Goal: Transaction & Acquisition: Purchase product/service

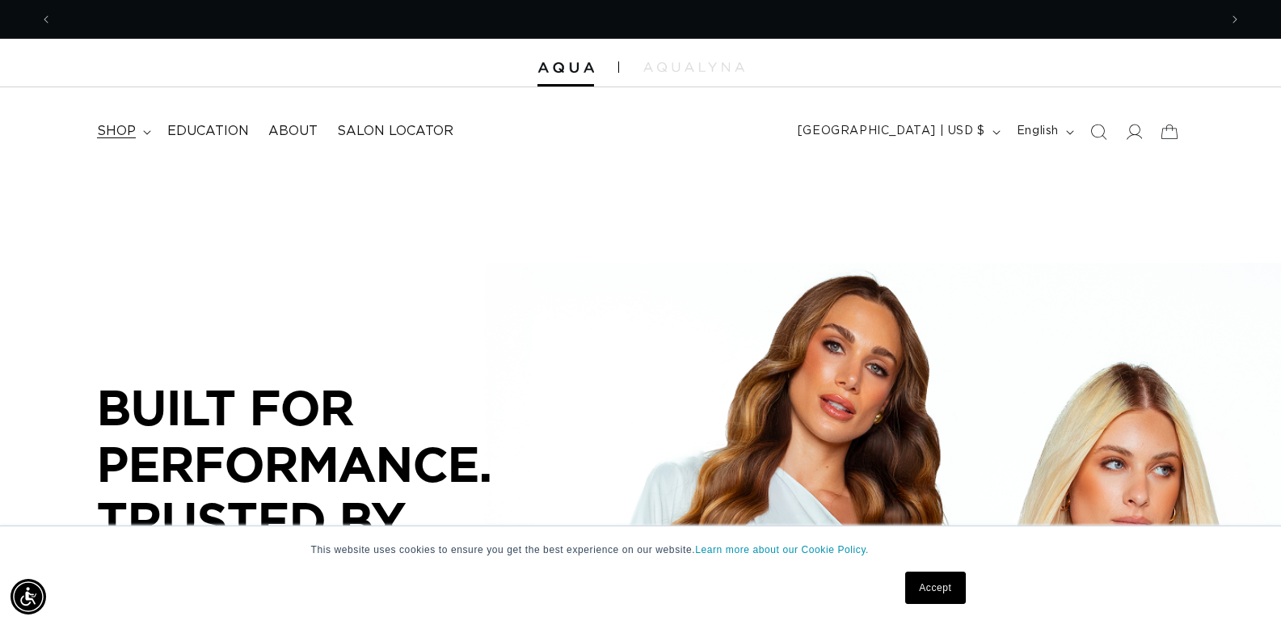
scroll to position [0, 1166]
click at [126, 137] on span "shop" at bounding box center [116, 131] width 39 height 17
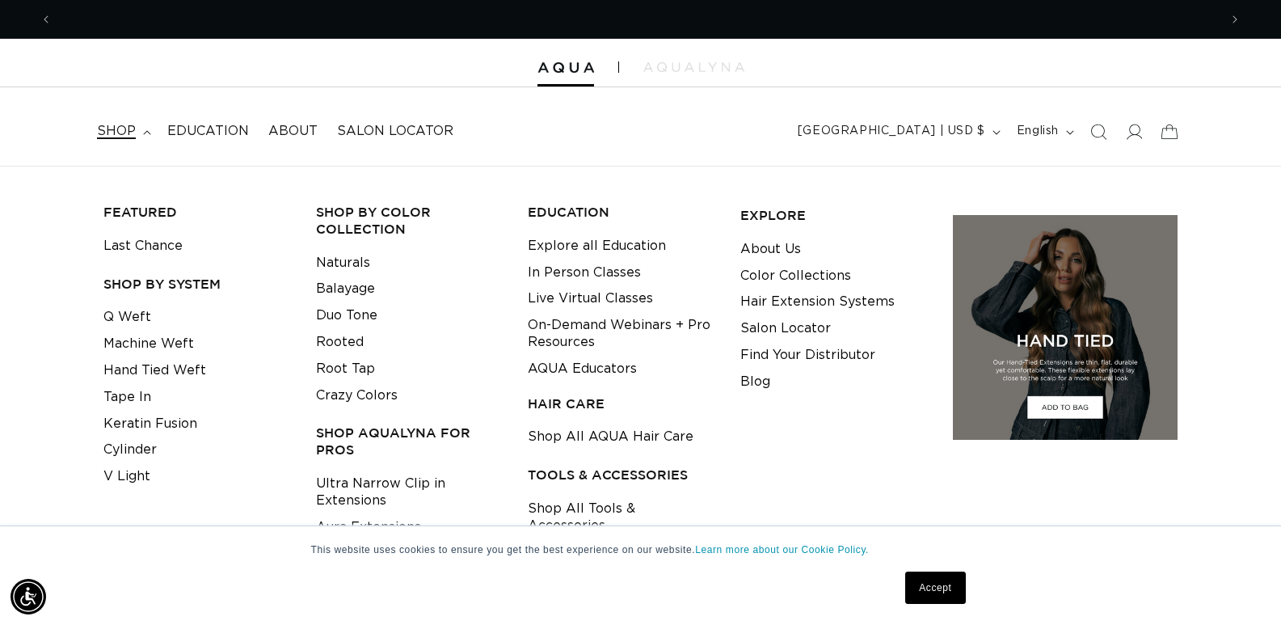
scroll to position [0, 2332]
click at [136, 314] on link "Q Weft" at bounding box center [127, 317] width 48 height 27
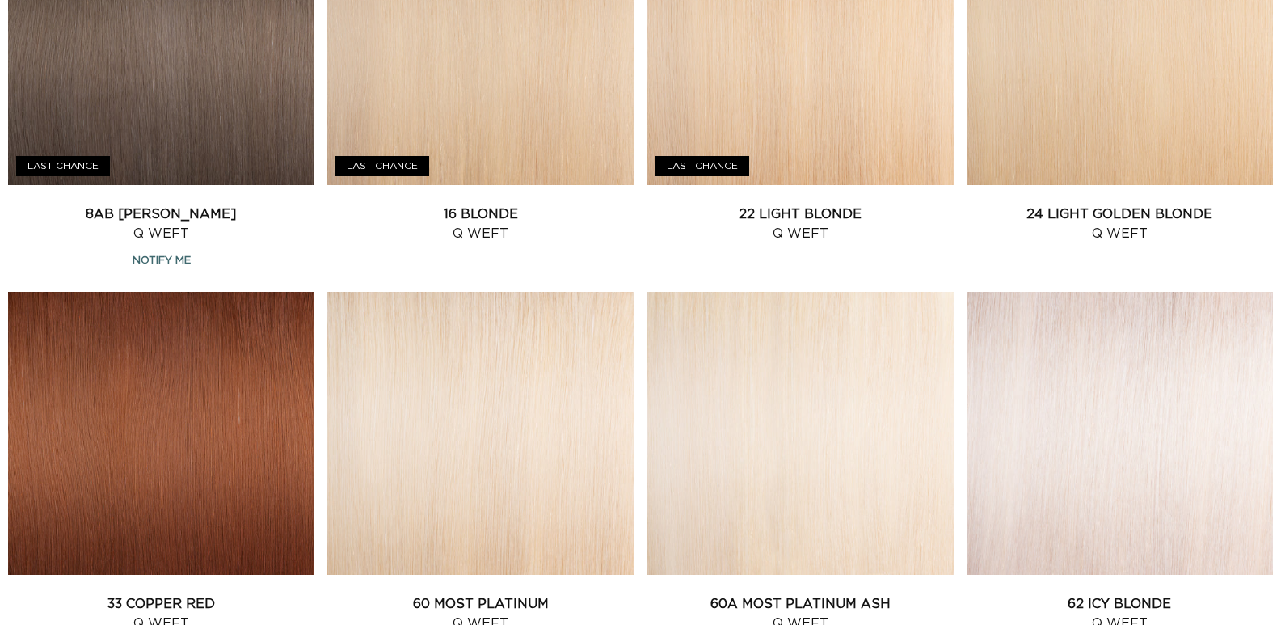
scroll to position [1529, 0]
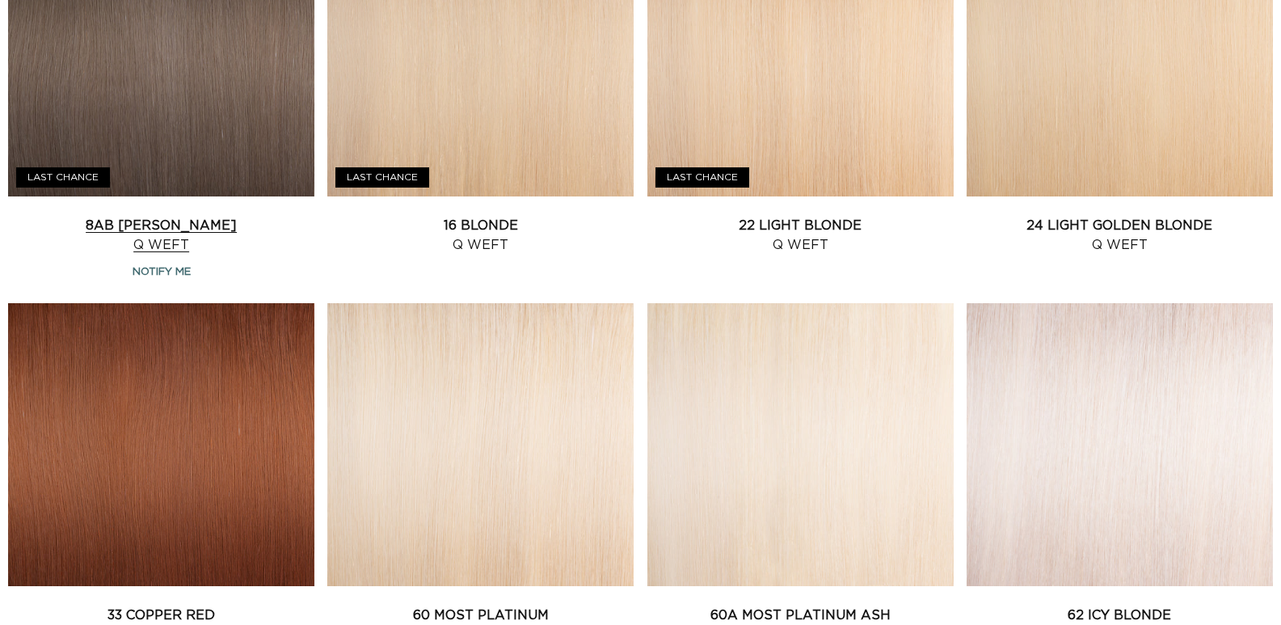
click at [165, 255] on link "8AB Ash Brown Q Weft" at bounding box center [161, 235] width 306 height 39
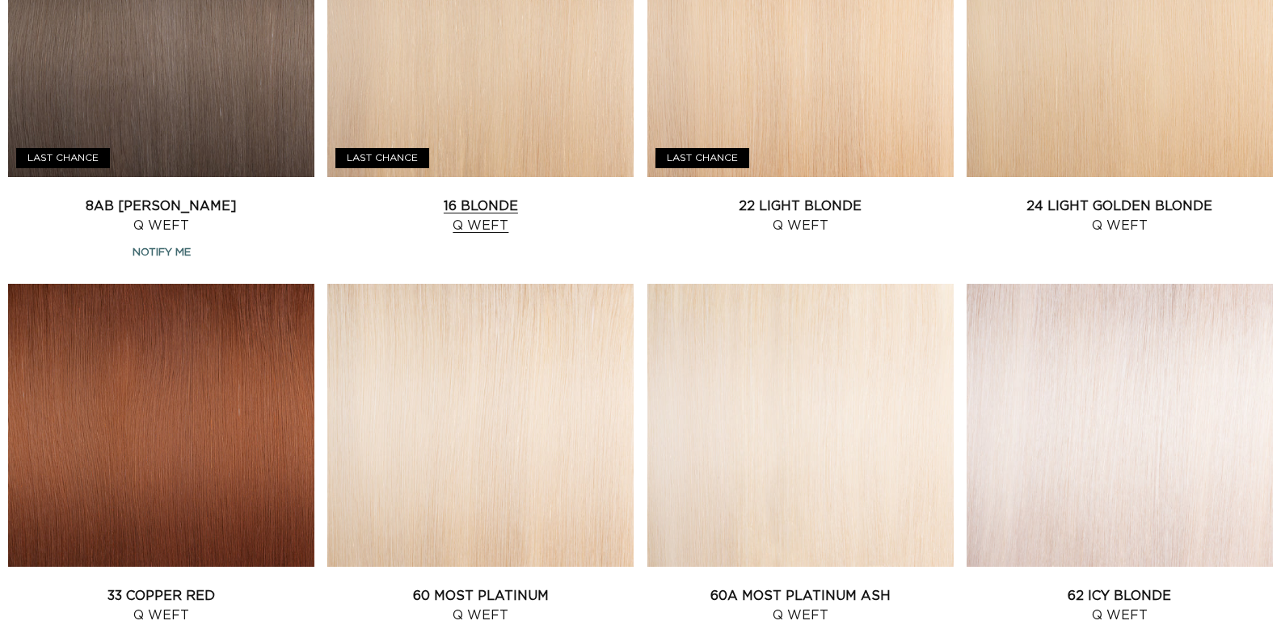
scroll to position [1279, 0]
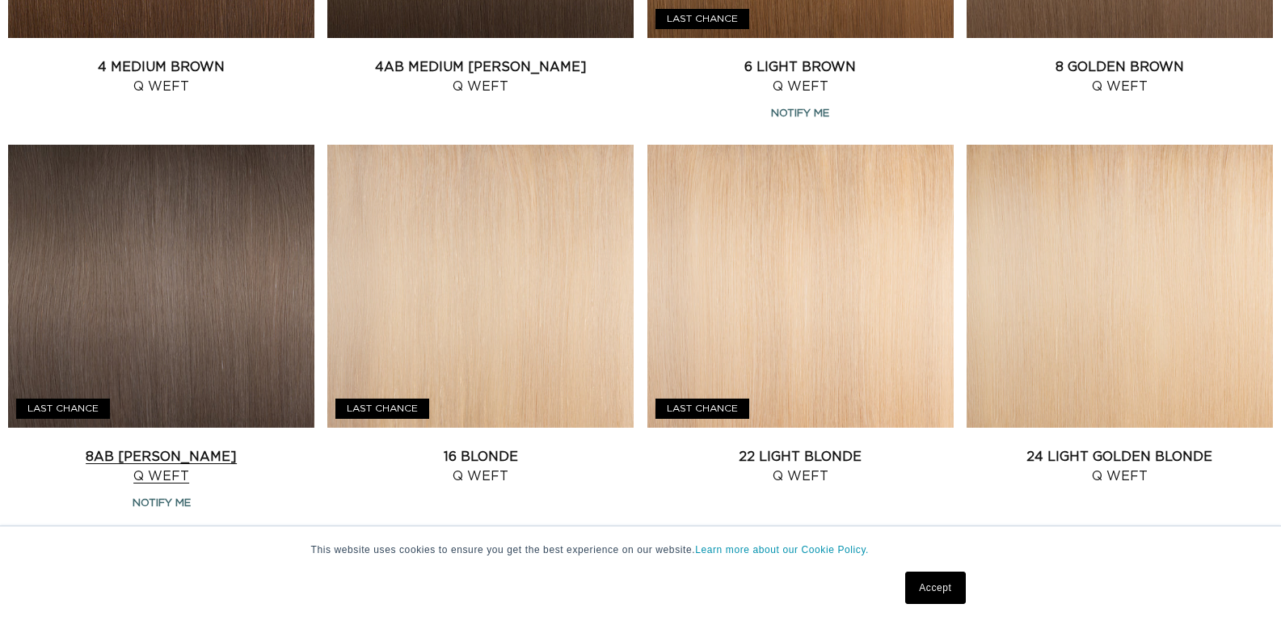
click at [152, 447] on link "8AB Ash Brown Q Weft" at bounding box center [161, 466] width 306 height 39
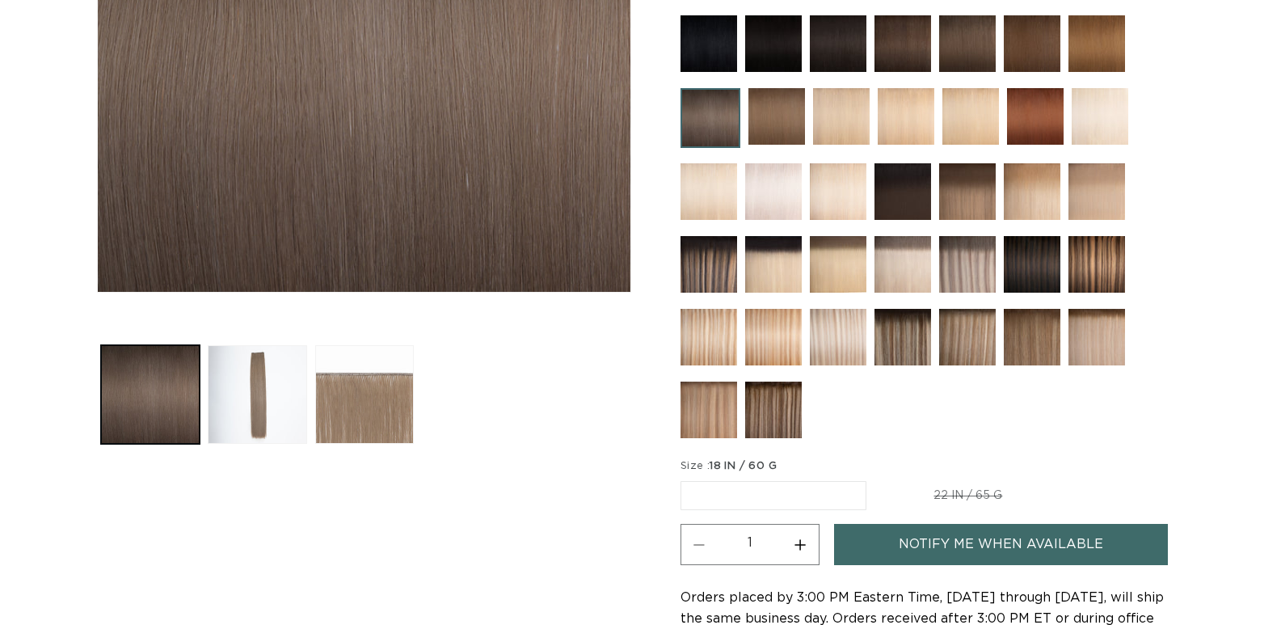
scroll to position [178, 0]
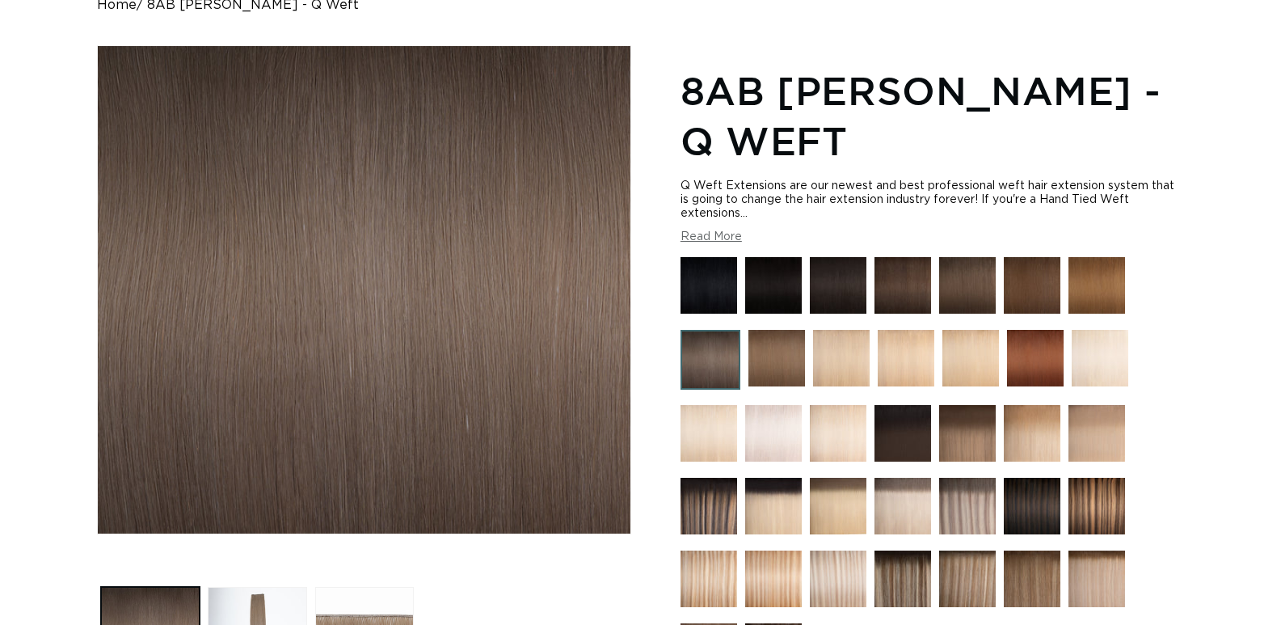
click at [959, 283] on img at bounding box center [967, 285] width 57 height 57
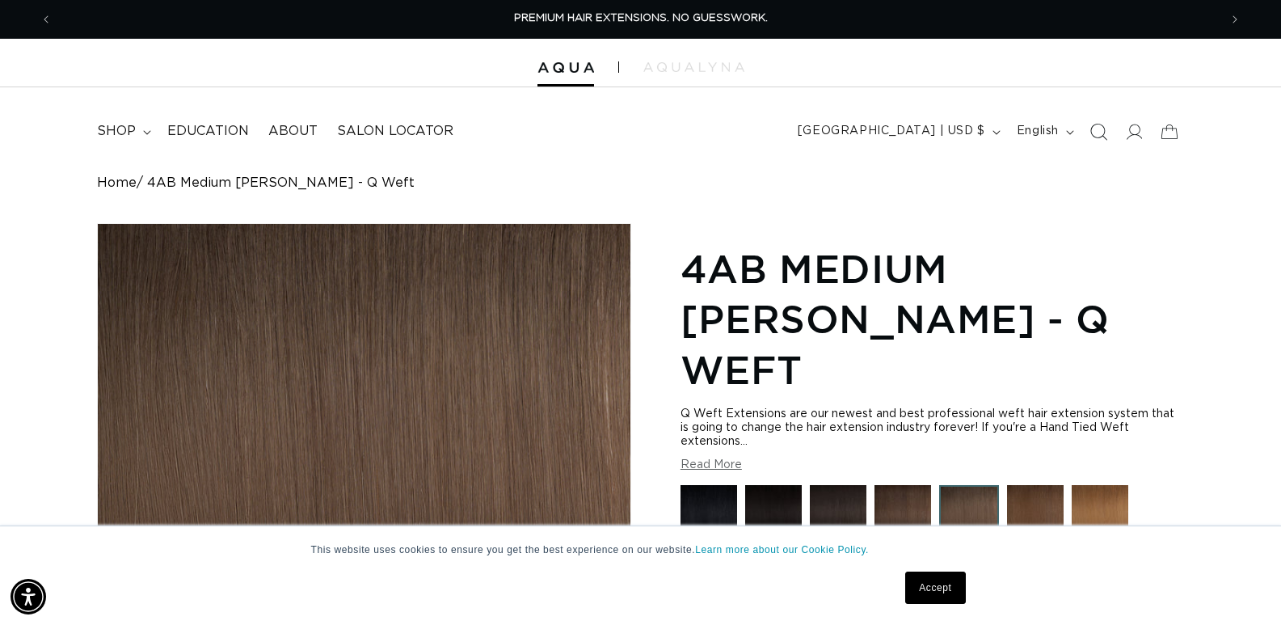
click at [1097, 132] on icon "Search" at bounding box center [1097, 131] width 17 height 17
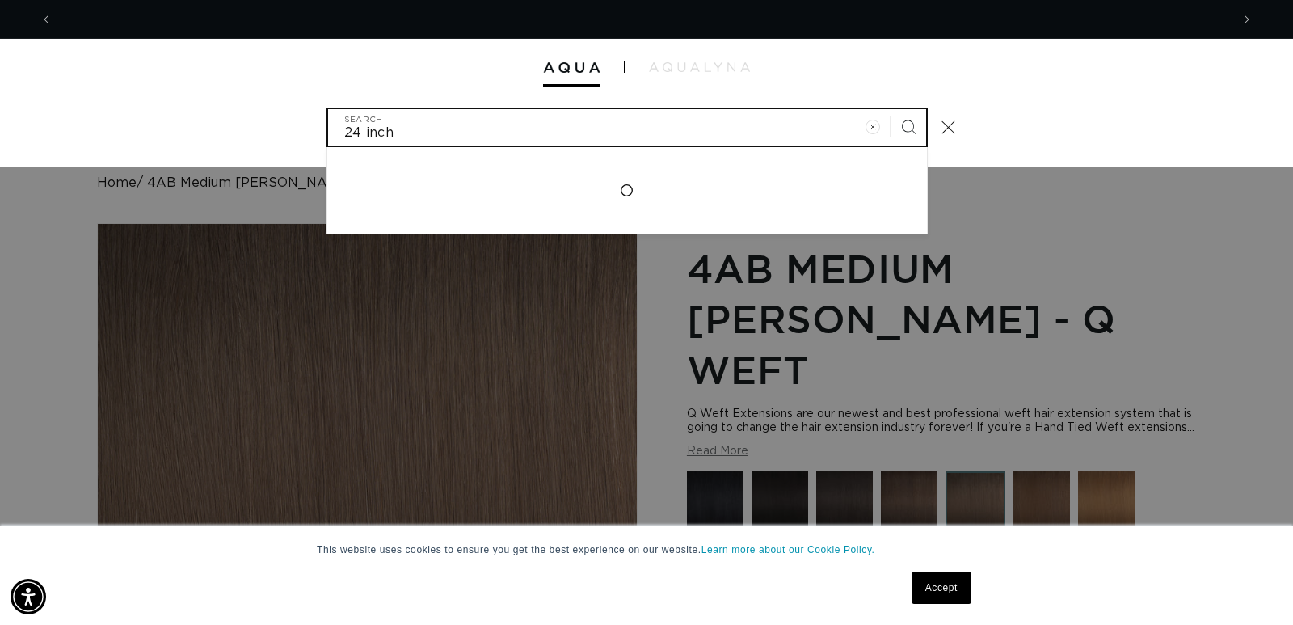
scroll to position [0, 2357]
type input "24 inch weft"
click at [891, 109] on button "Search" at bounding box center [909, 127] width 36 height 36
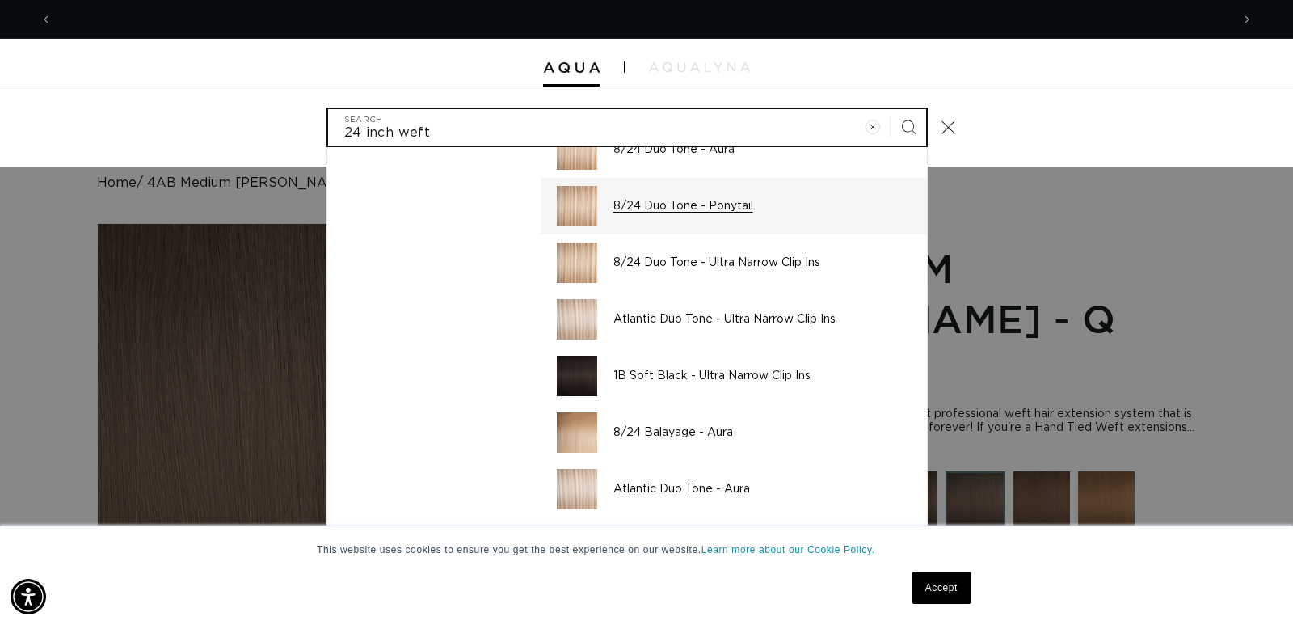
scroll to position [123, 0]
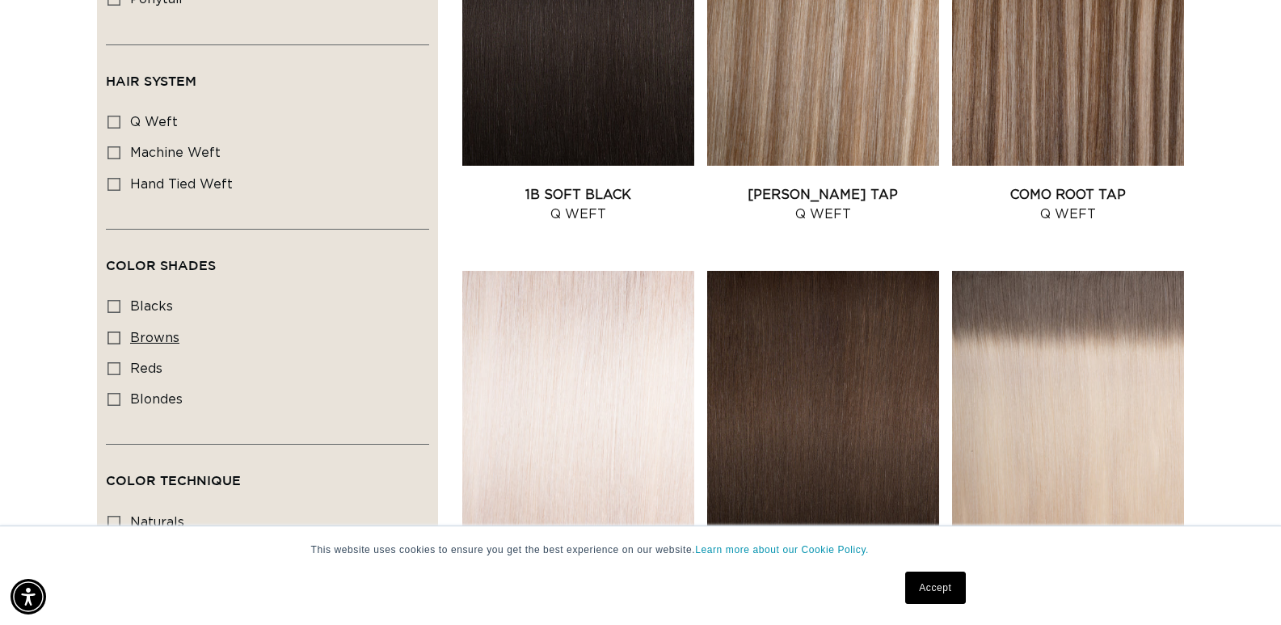
scroll to position [0, 2332]
click at [112, 116] on rect at bounding box center [113, 121] width 11 height 11
click at [112, 116] on input "q weft q weft (28 products)" at bounding box center [113, 122] width 13 height 13
checkbox input "true"
click at [112, 146] on icon at bounding box center [113, 152] width 13 height 13
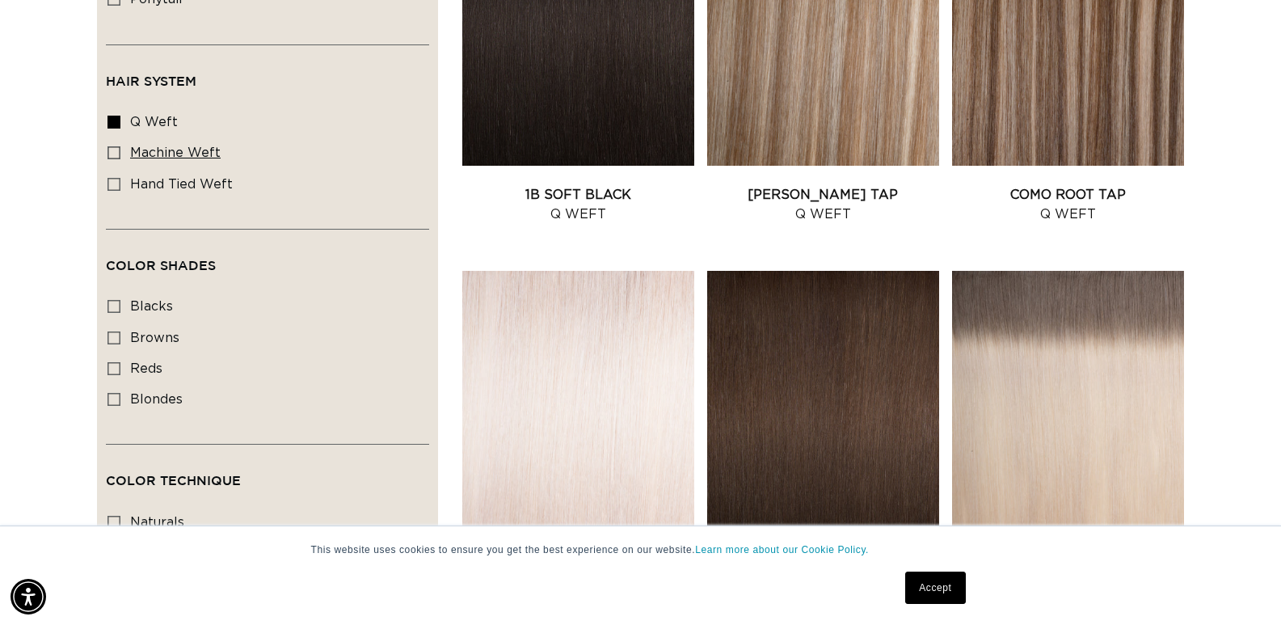
click at [112, 146] on input "machine weft machine weft (28 products)" at bounding box center [113, 152] width 13 height 13
checkbox input "true"
click at [113, 178] on icon at bounding box center [113, 184] width 13 height 13
click at [113, 178] on input "hand tied weft hand tied weft (3 products)" at bounding box center [113, 184] width 13 height 13
checkbox input "true"
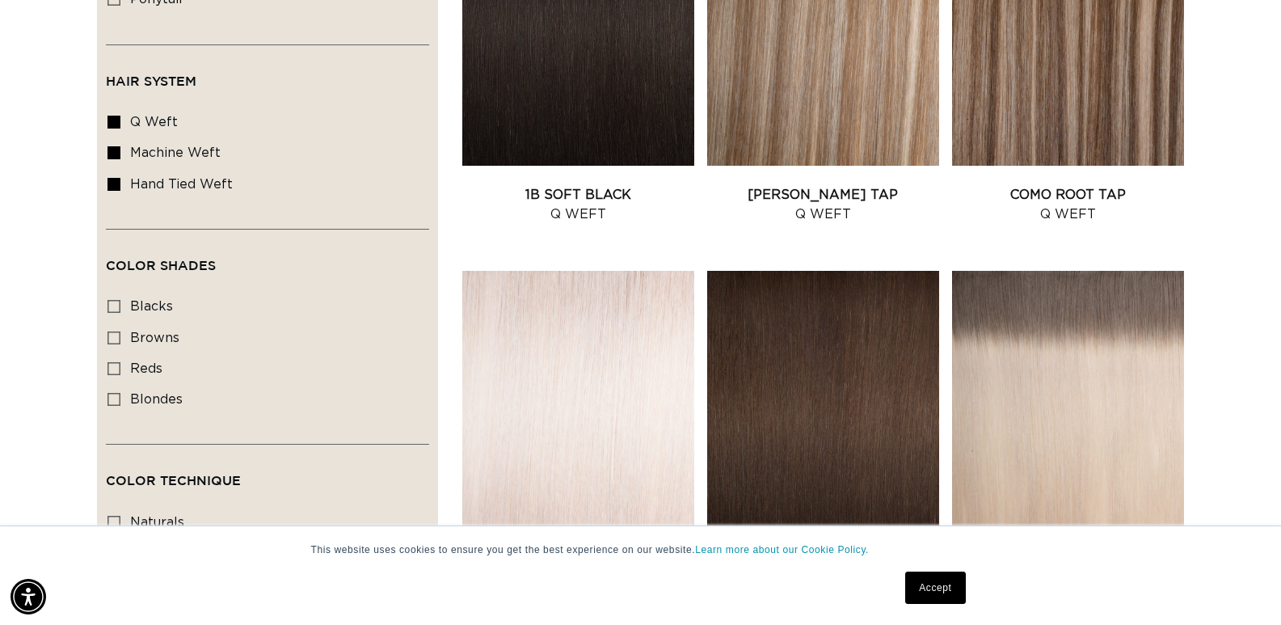
scroll to position [0, 0]
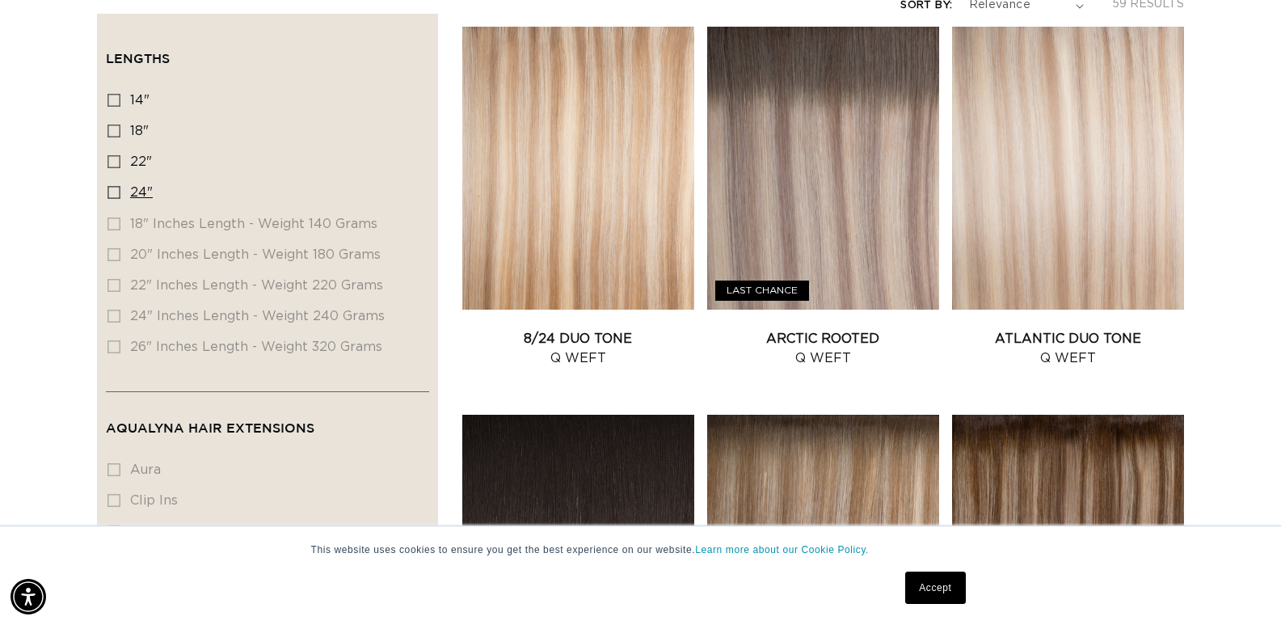
click at [112, 186] on icon at bounding box center [113, 192] width 13 height 13
click at [112, 186] on input "24" 24" (33 products)" at bounding box center [113, 192] width 13 height 13
checkbox input "true"
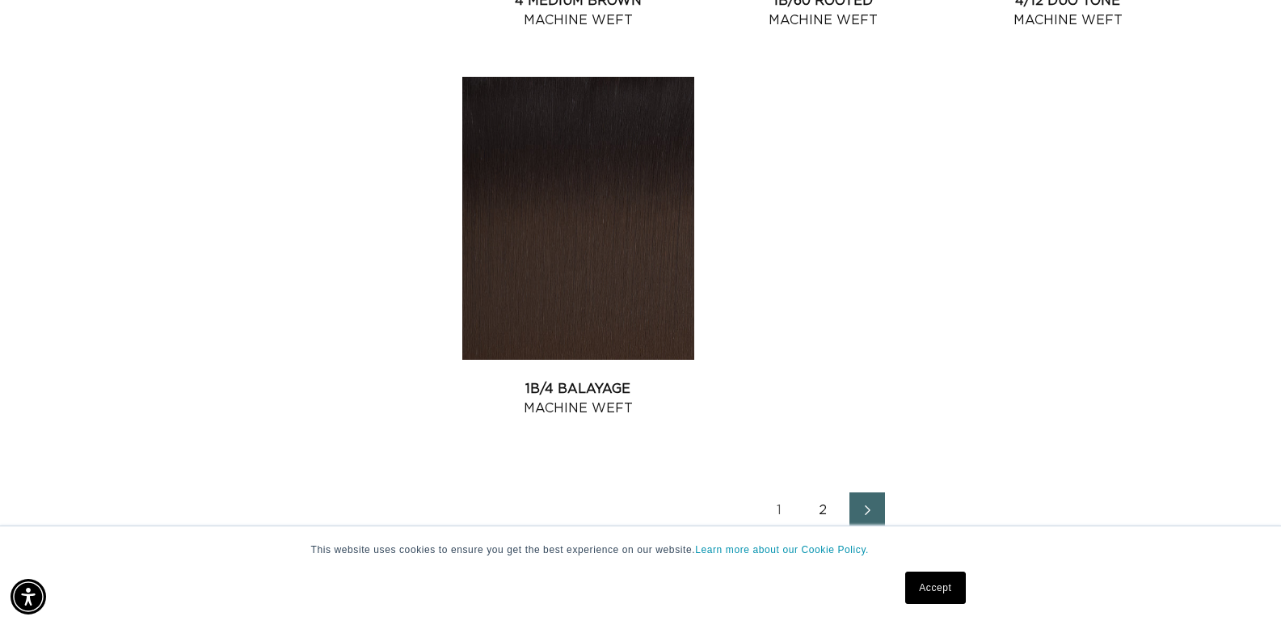
click at [817, 499] on link "2" at bounding box center [824, 510] width 36 height 36
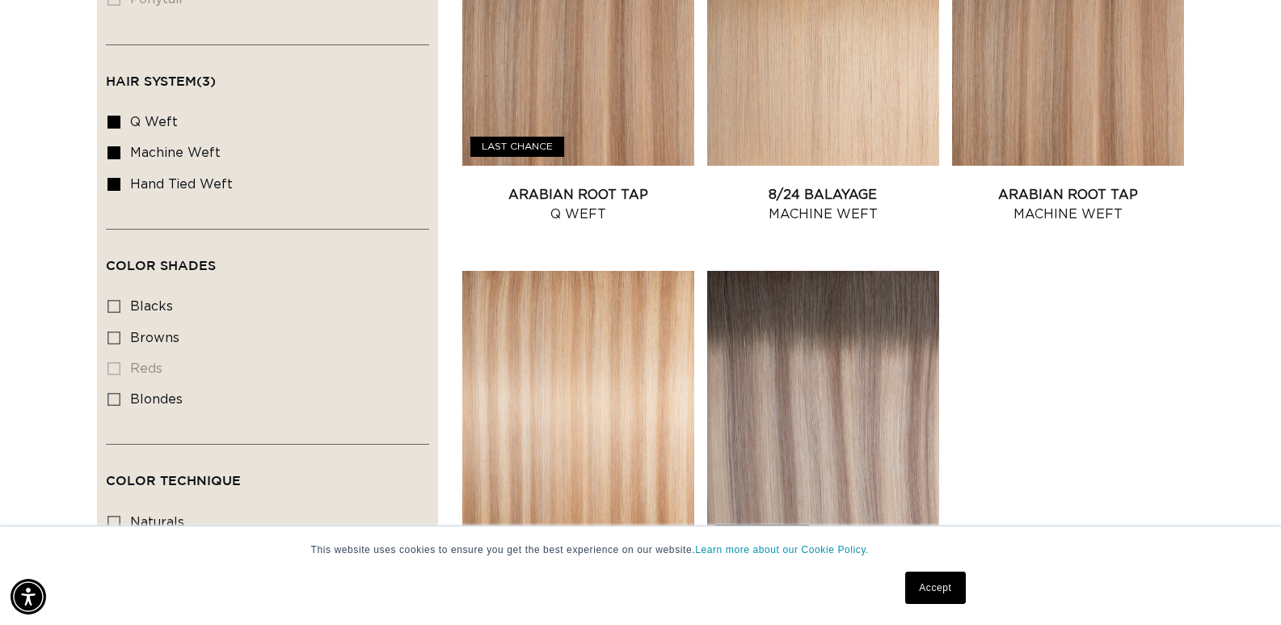
scroll to position [1046, 0]
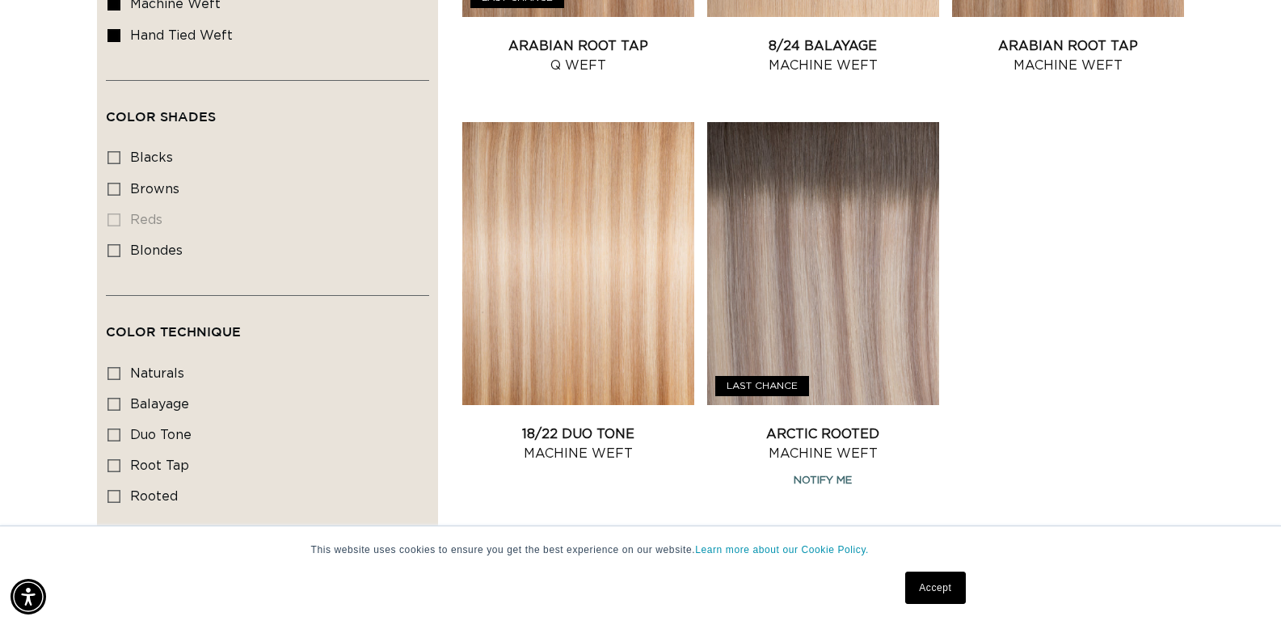
drag, startPoint x: 821, startPoint y: 294, endPoint x: 833, endPoint y: 300, distance: 13.4
click at [821, 539] on link "1" at bounding box center [824, 557] width 36 height 36
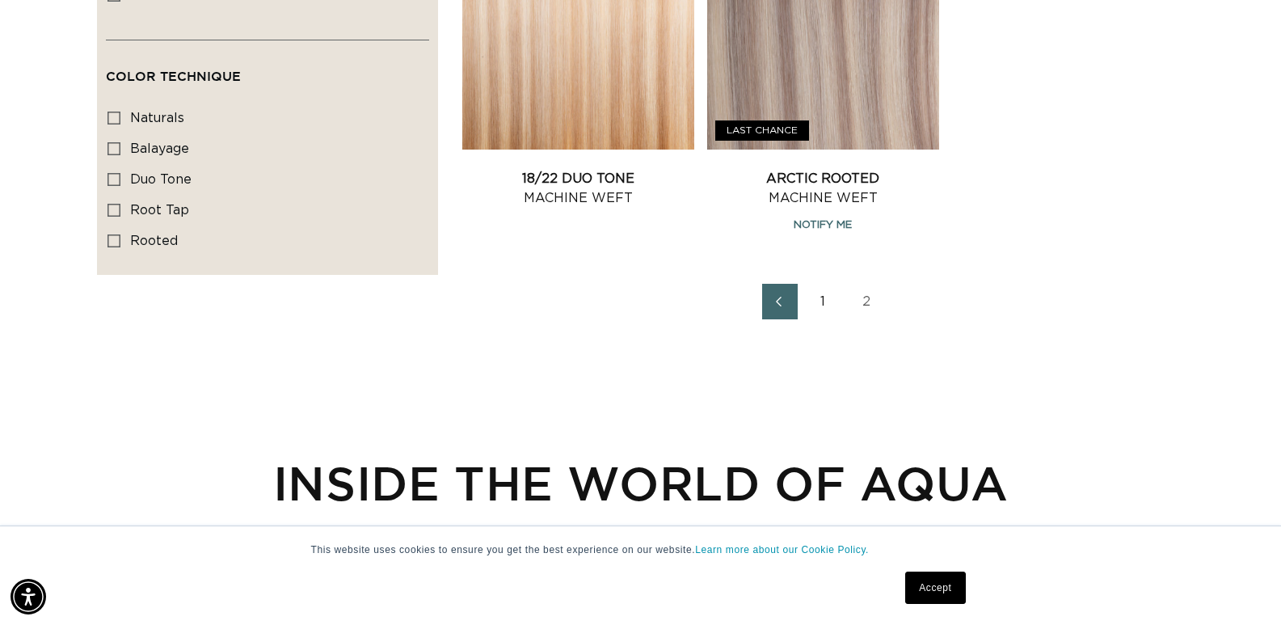
scroll to position [0, 0]
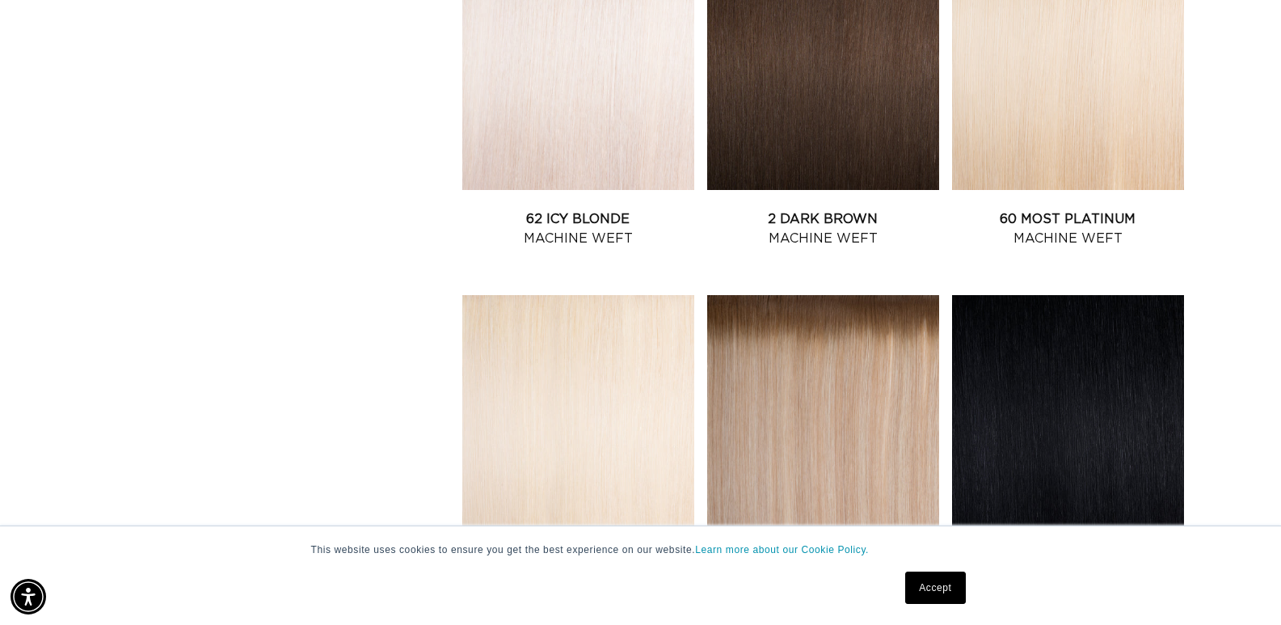
click at [608, 597] on link "60A Most Platinum Ash Machine Weft" at bounding box center [578, 616] width 232 height 39
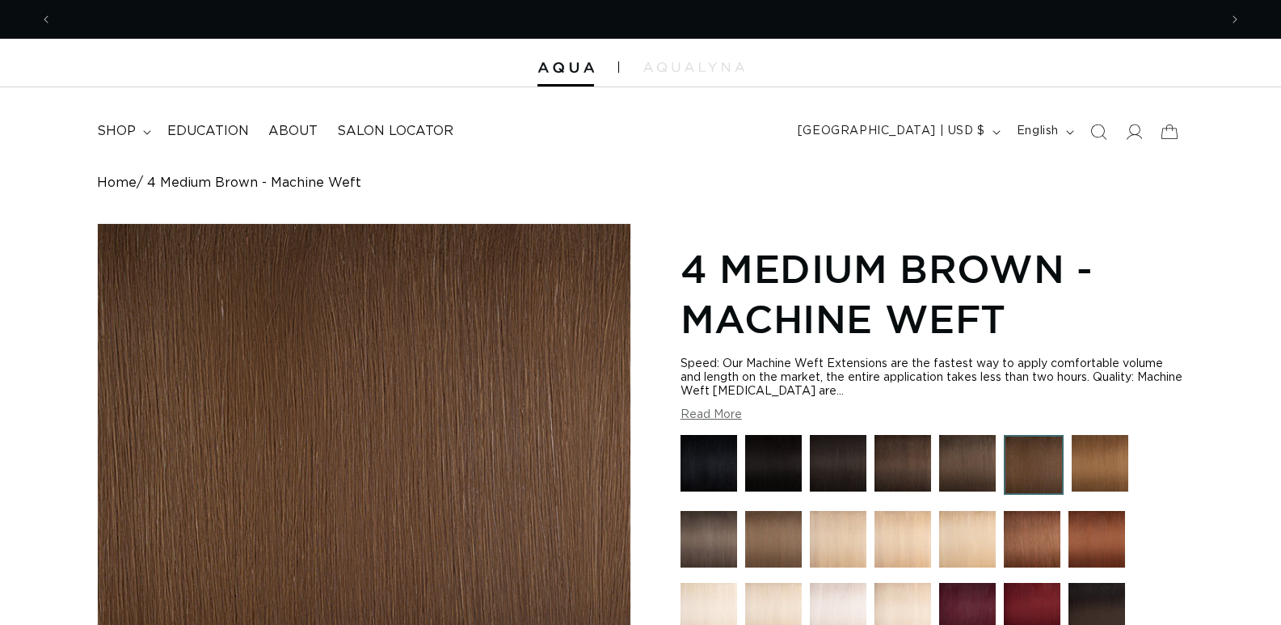
scroll to position [501, 0]
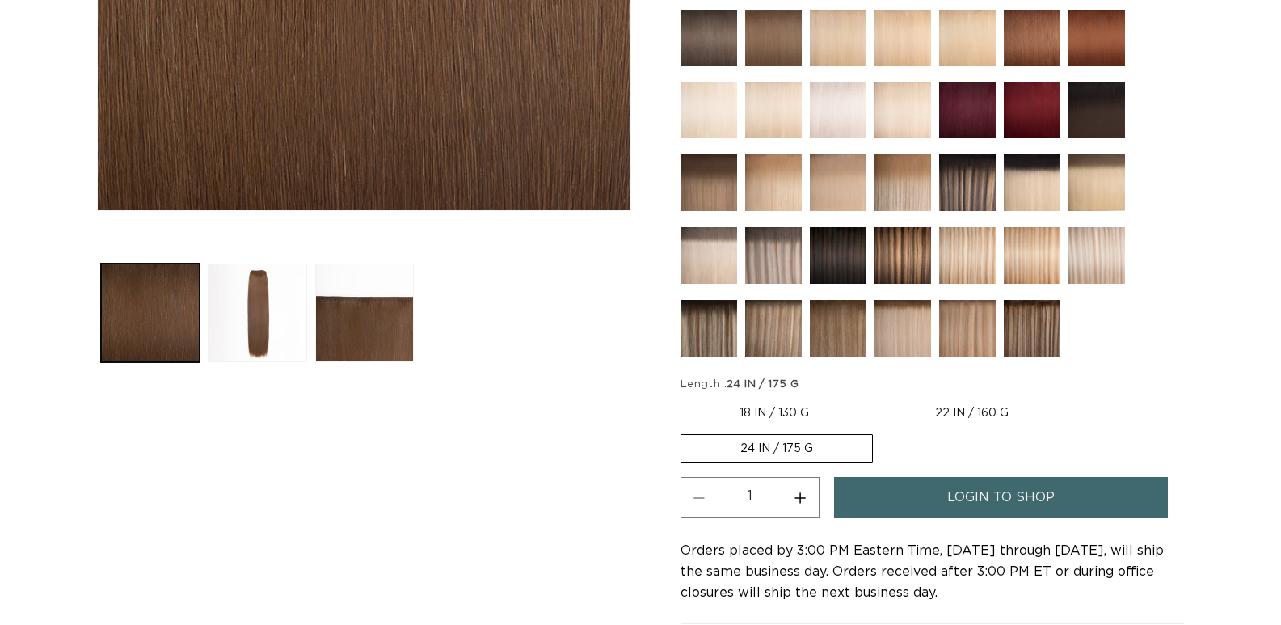
click at [963, 492] on span "login to shop" at bounding box center [1000, 497] width 107 height 41
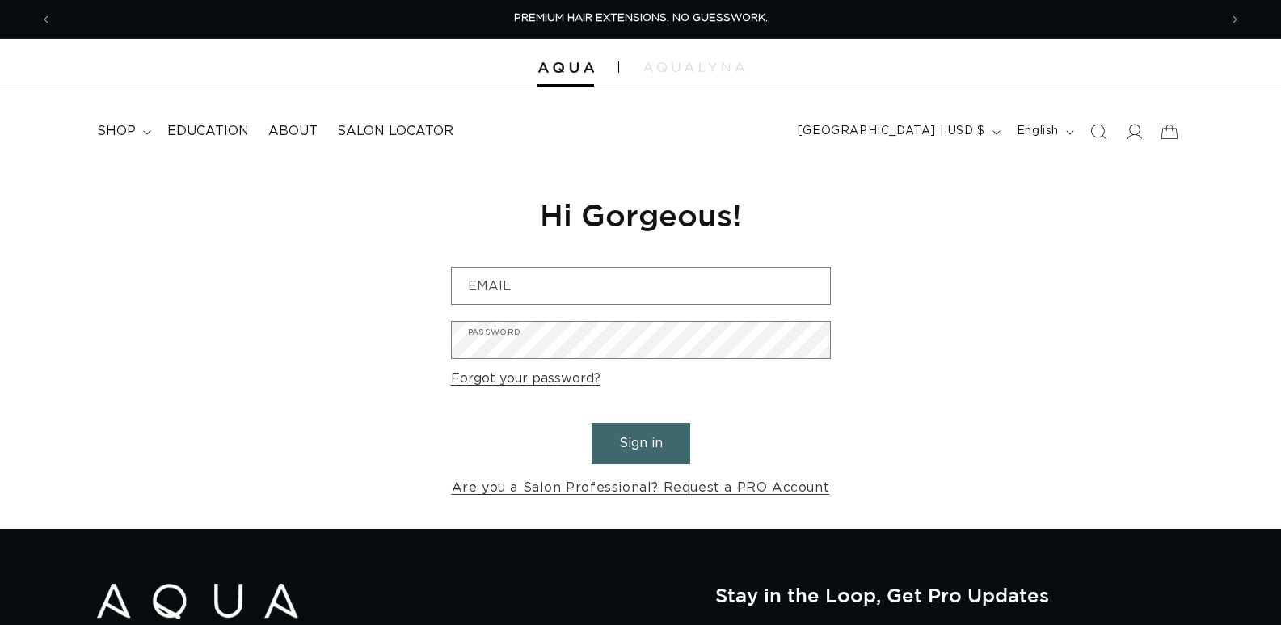
click at [685, 287] on input "Email" at bounding box center [641, 286] width 378 height 36
type input "[PERSON_NAME][EMAIL_ADDRESS][DOMAIN_NAME]"
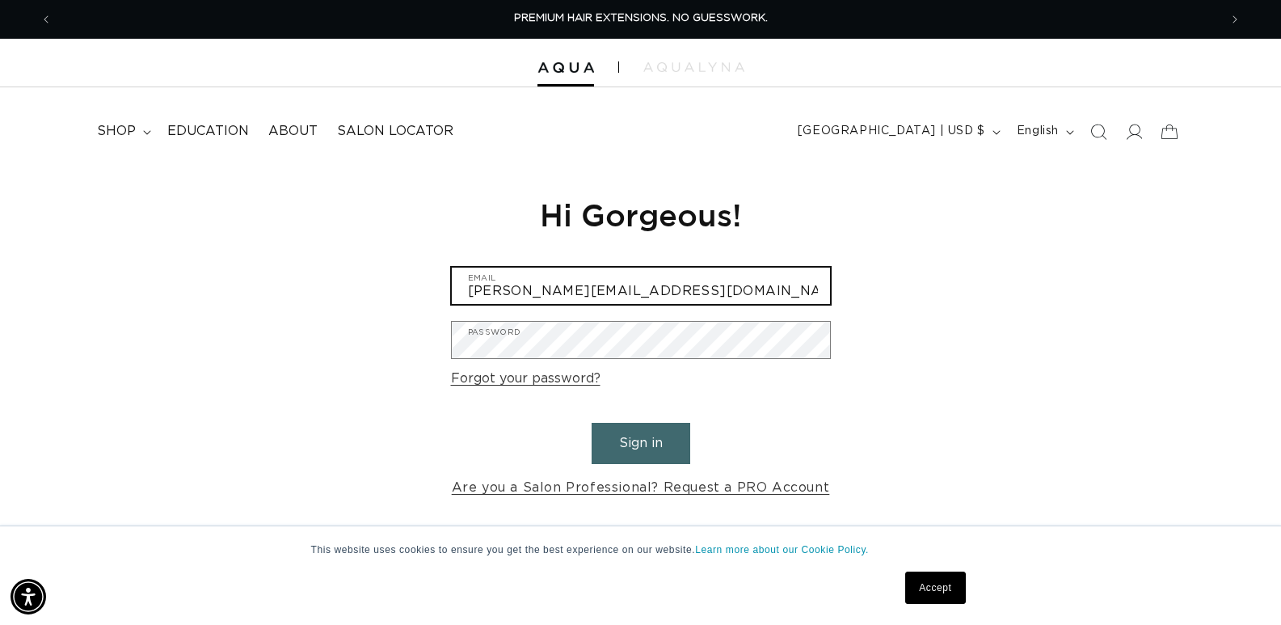
click at [683, 286] on input "[PERSON_NAME][EMAIL_ADDRESS][DOMAIN_NAME]" at bounding box center [641, 286] width 378 height 36
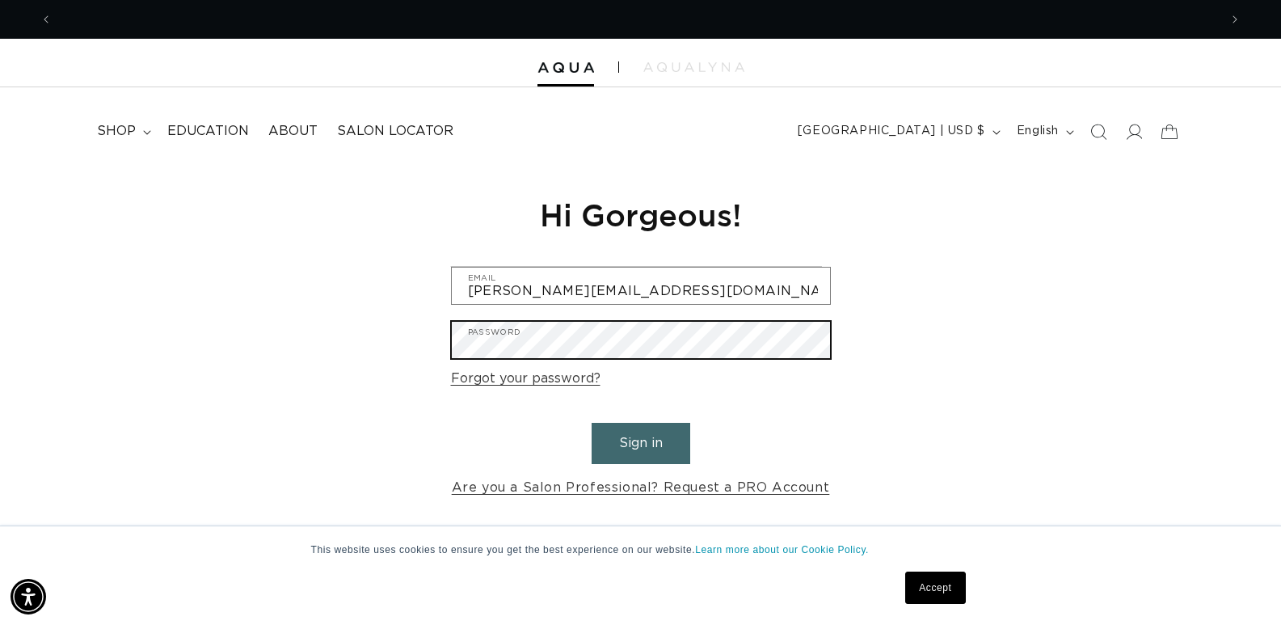
scroll to position [0, 1166]
